Goal: Check status

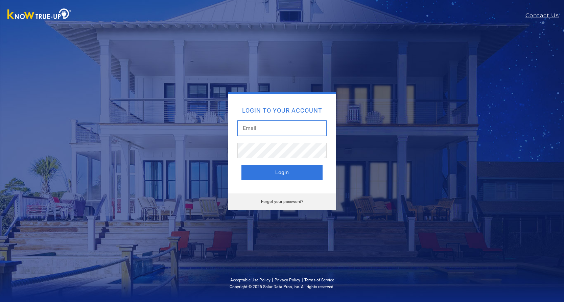
type input "[EMAIL_ADDRESS][DOMAIN_NAME]"
click at [283, 170] on button "Login" at bounding box center [281, 172] width 81 height 15
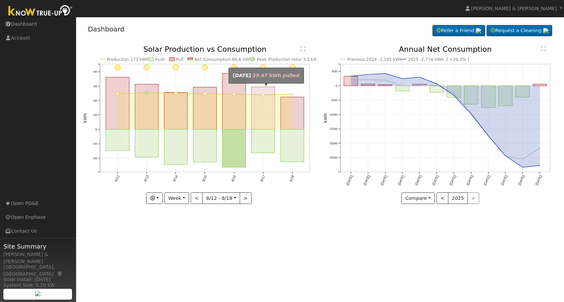
click at [261, 122] on rect "onclick=""" at bounding box center [263, 108] width 23 height 43
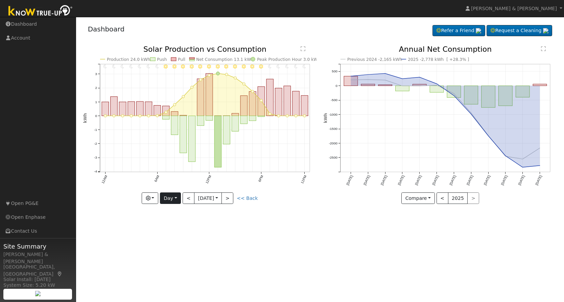
click at [167, 198] on button "Day" at bounding box center [170, 197] width 21 height 11
click at [178, 219] on link "Week" at bounding box center [183, 221] width 47 height 9
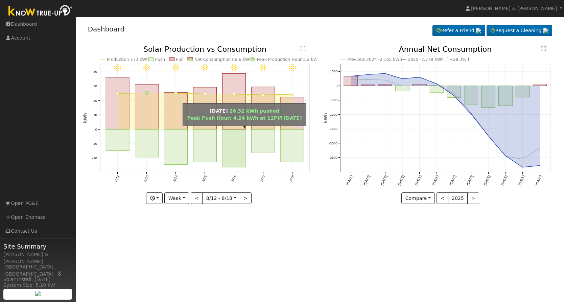
click at [242, 149] on rect "onclick=""" at bounding box center [233, 148] width 23 height 38
type input "2025-08-16"
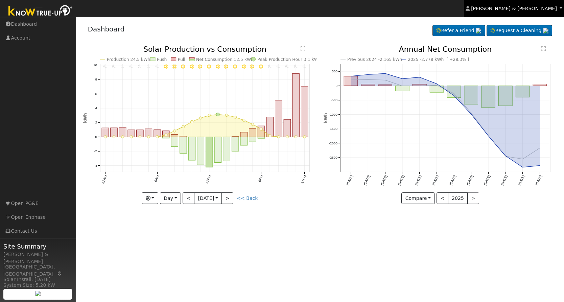
click at [541, 5] on link "Kristin & Dustin Scharnick" at bounding box center [514, 8] width 100 height 17
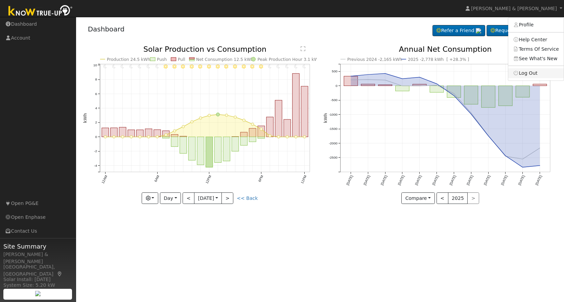
click at [525, 73] on link "Log Out" at bounding box center [535, 72] width 55 height 9
